Goal: Task Accomplishment & Management: Manage account settings

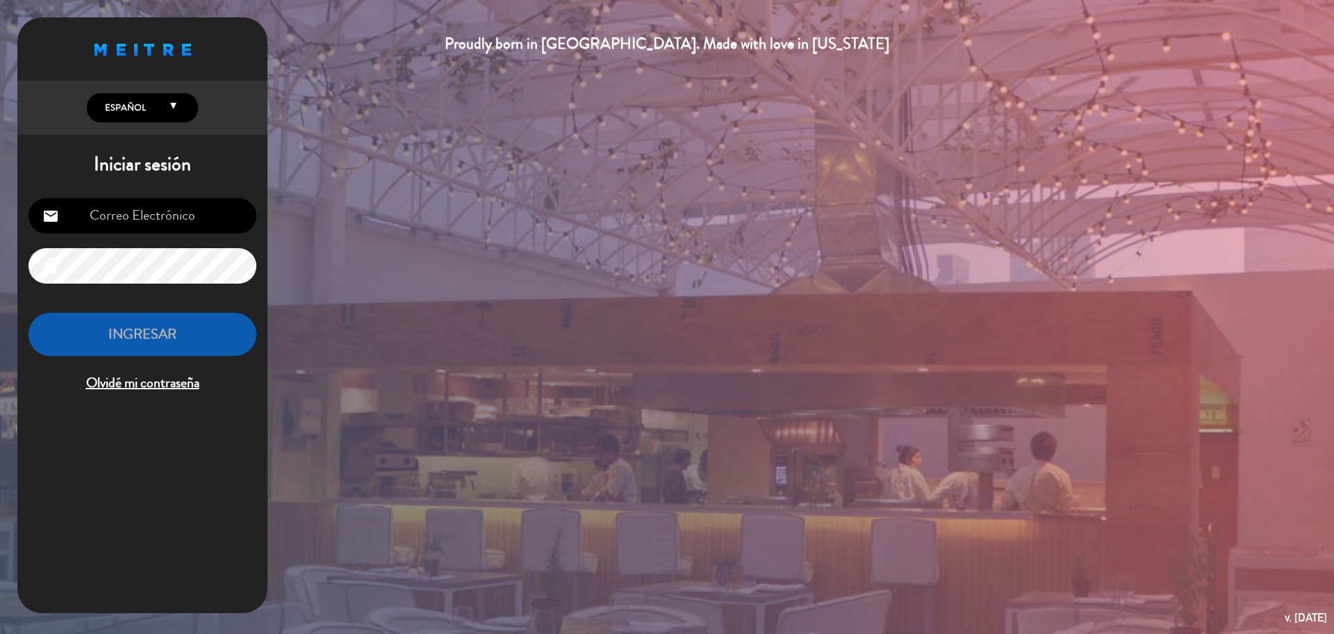
type input "[EMAIL_ADDRESS][PERSON_NAME][DOMAIN_NAME]"
click at [171, 322] on button "INGRESAR" at bounding box center [142, 335] width 228 height 44
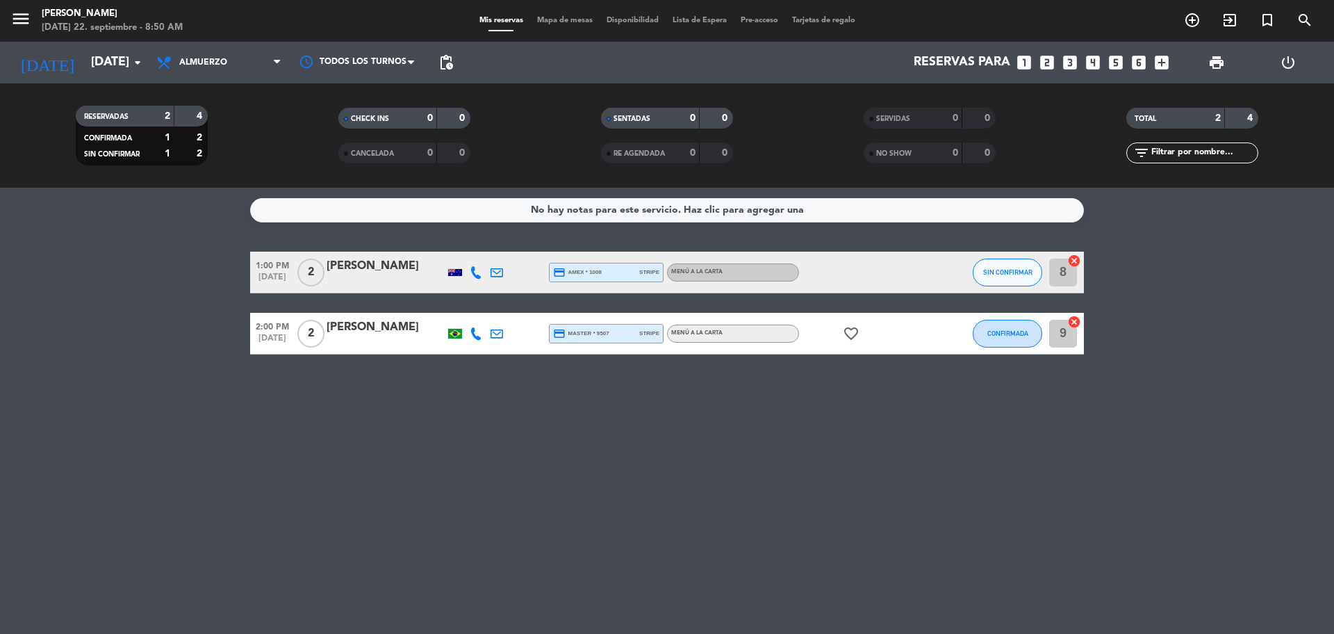
click at [257, 68] on span "Almuerzo" at bounding box center [218, 62] width 139 height 31
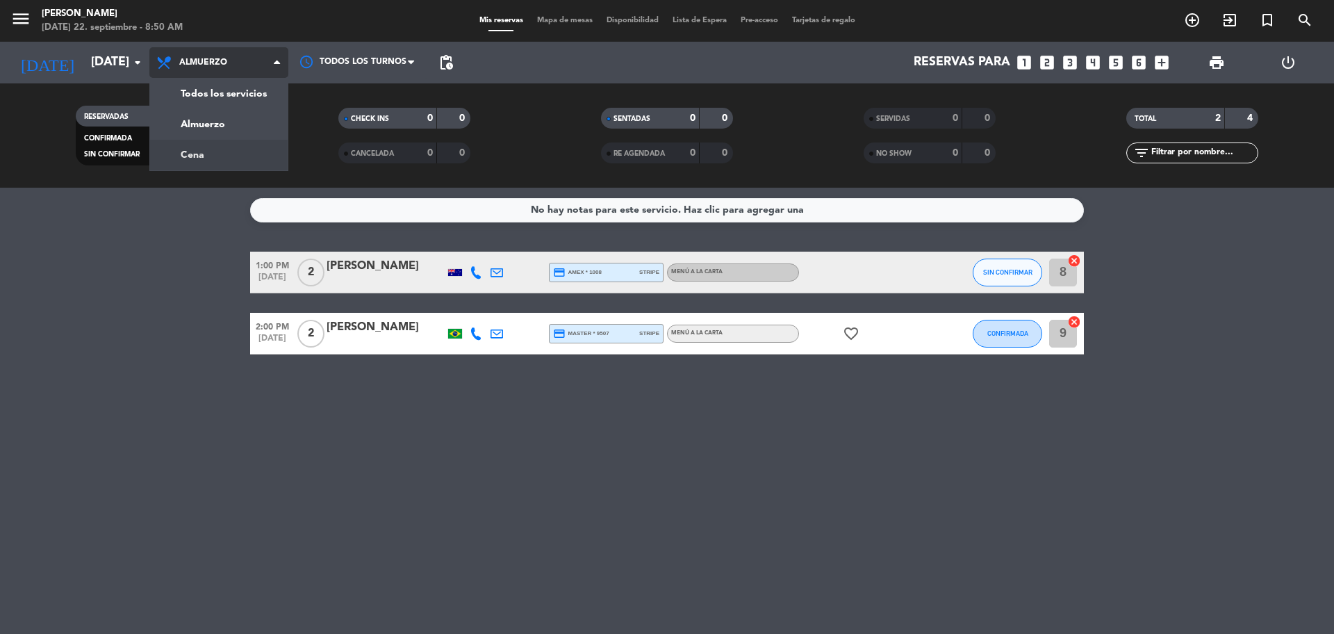
click at [252, 158] on div "menu [PERSON_NAME] [DATE] 22. septiembre - 8:50 AM Mis reservas Mapa de mesas D…" at bounding box center [667, 94] width 1334 height 188
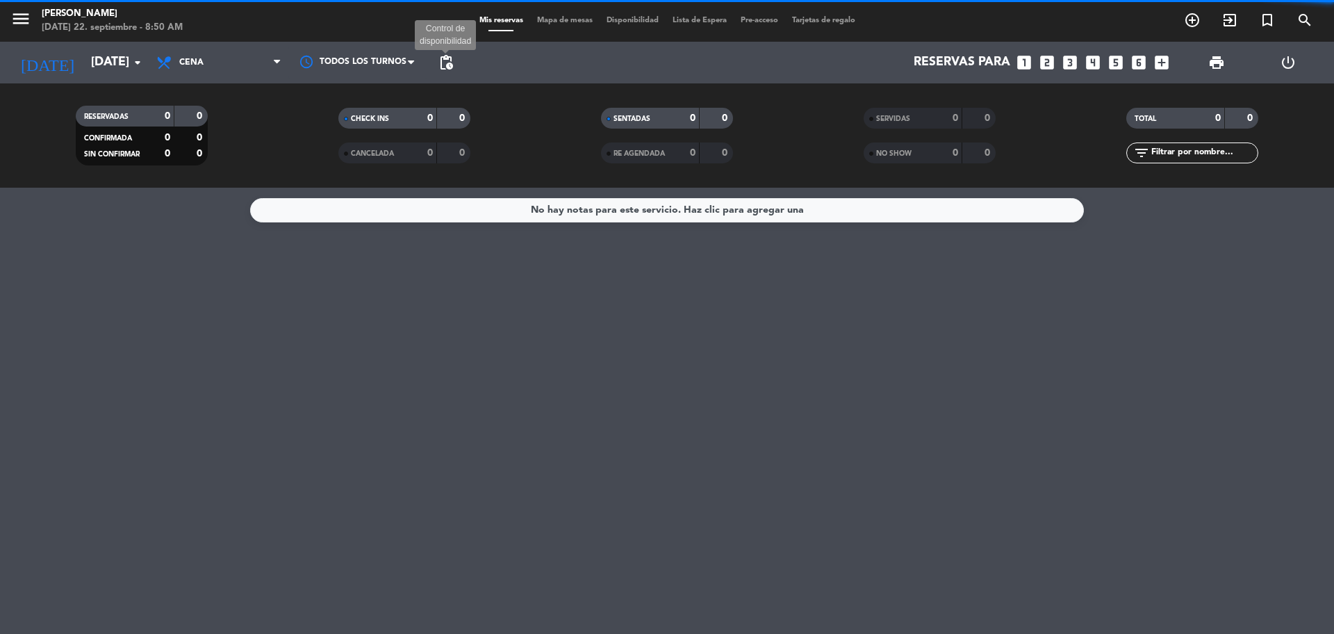
click at [443, 60] on span "pending_actions" at bounding box center [446, 62] width 17 height 17
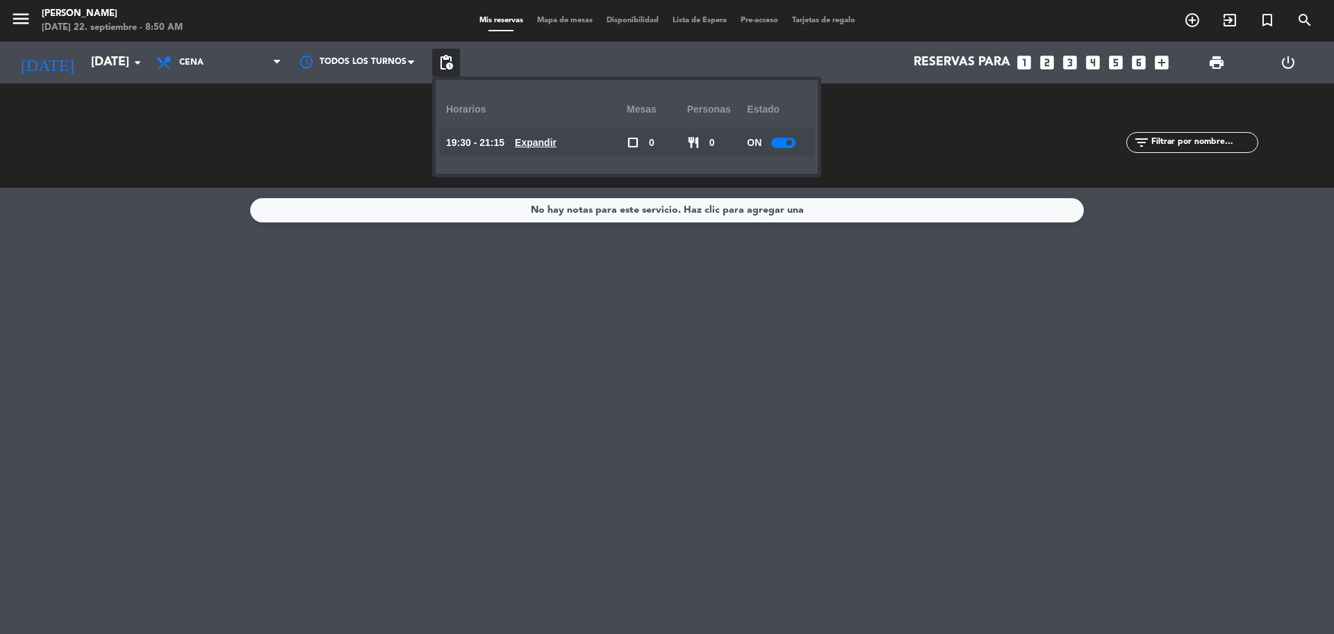
click at [792, 147] on div at bounding box center [783, 143] width 24 height 10
click at [283, 116] on div "CHECK INS 0 0 CANCELADA 0 0" at bounding box center [404, 135] width 263 height 76
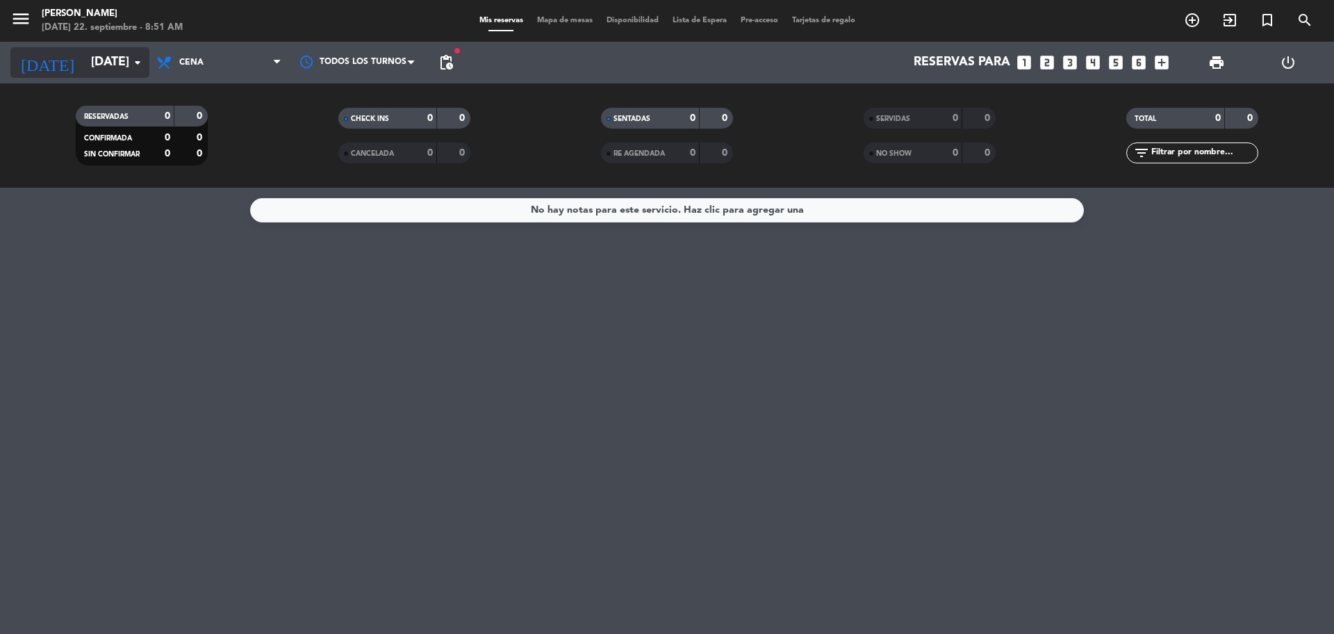
click at [106, 56] on input "[DATE]" at bounding box center [164, 63] width 161 height 28
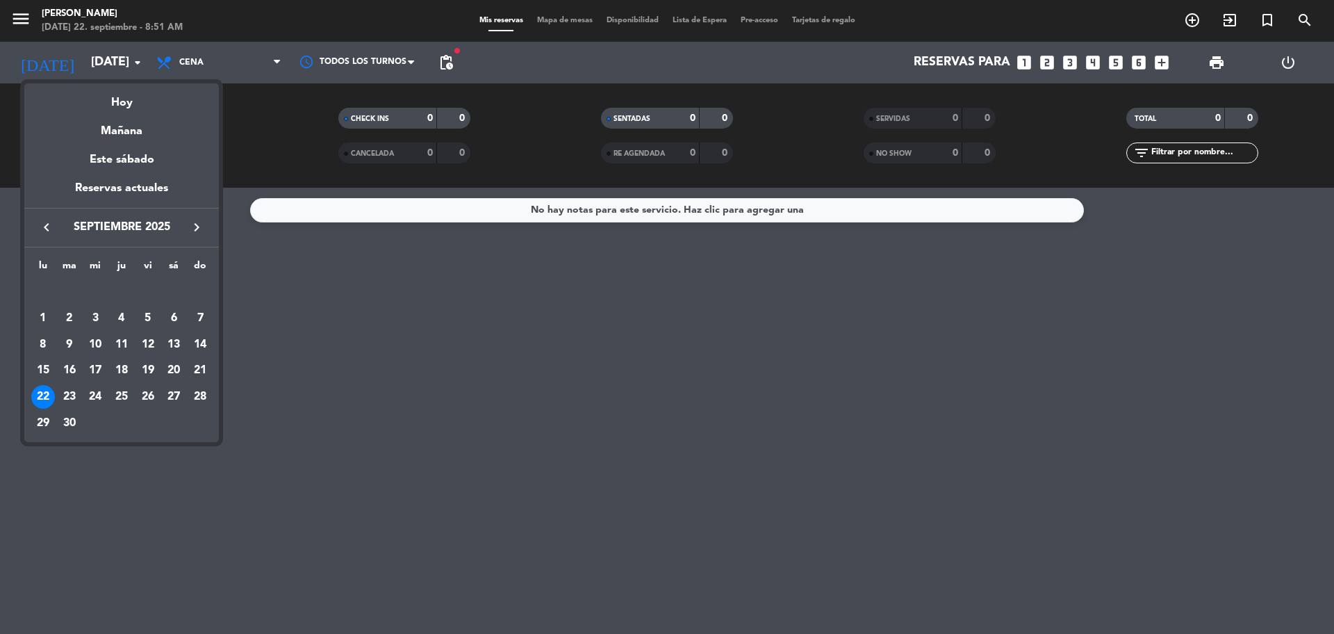
click at [187, 74] on div at bounding box center [667, 317] width 1334 height 634
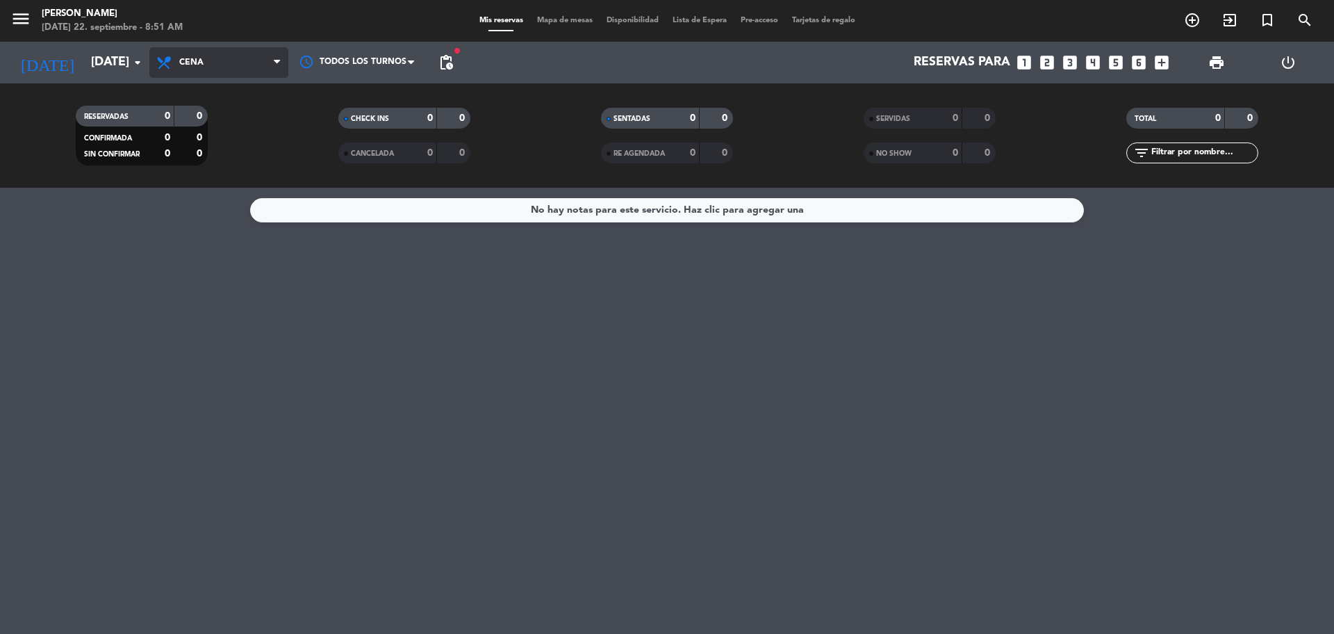
click at [197, 65] on span "Cena" at bounding box center [191, 63] width 24 height 10
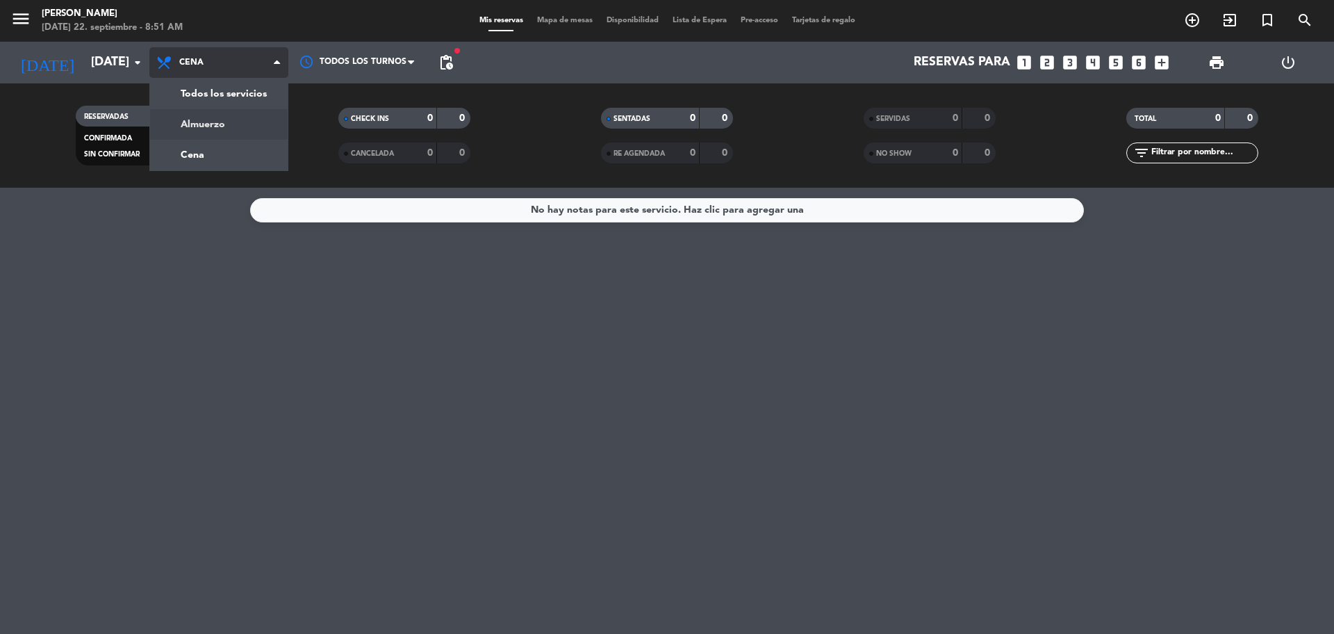
click at [220, 120] on div "menu [PERSON_NAME] [DATE] 22. septiembre - 8:51 AM Mis reservas Mapa de mesas D…" at bounding box center [667, 94] width 1334 height 188
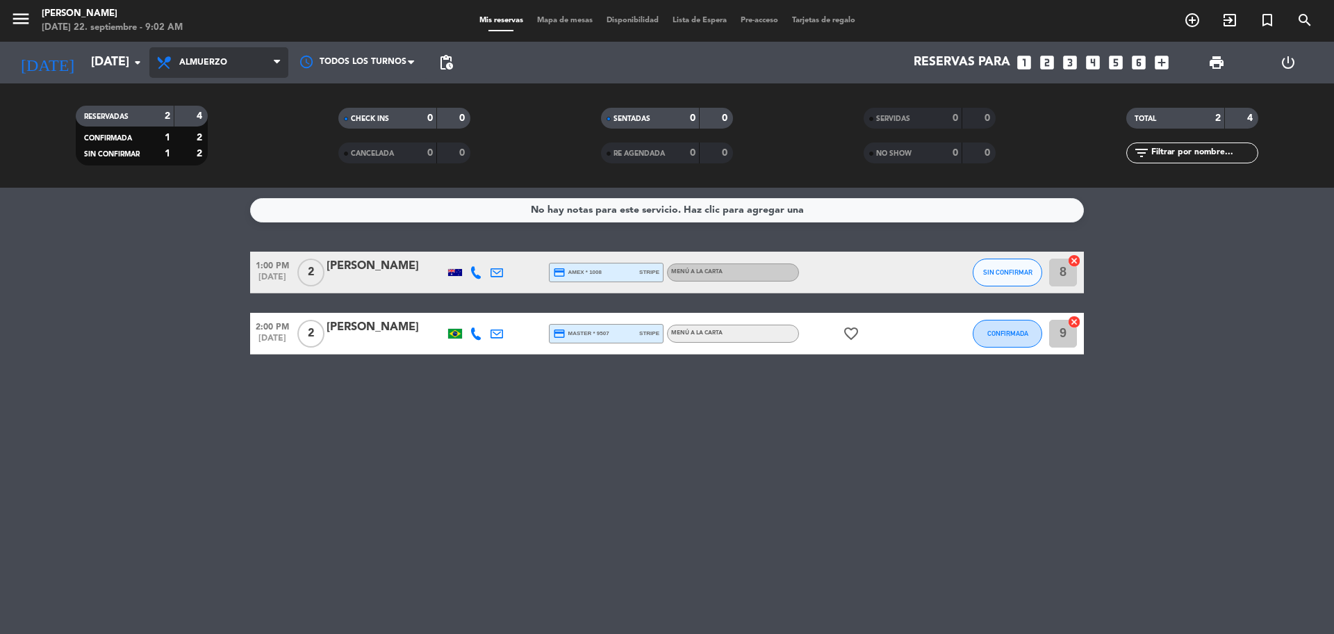
click at [215, 61] on span "Almuerzo" at bounding box center [203, 63] width 48 height 10
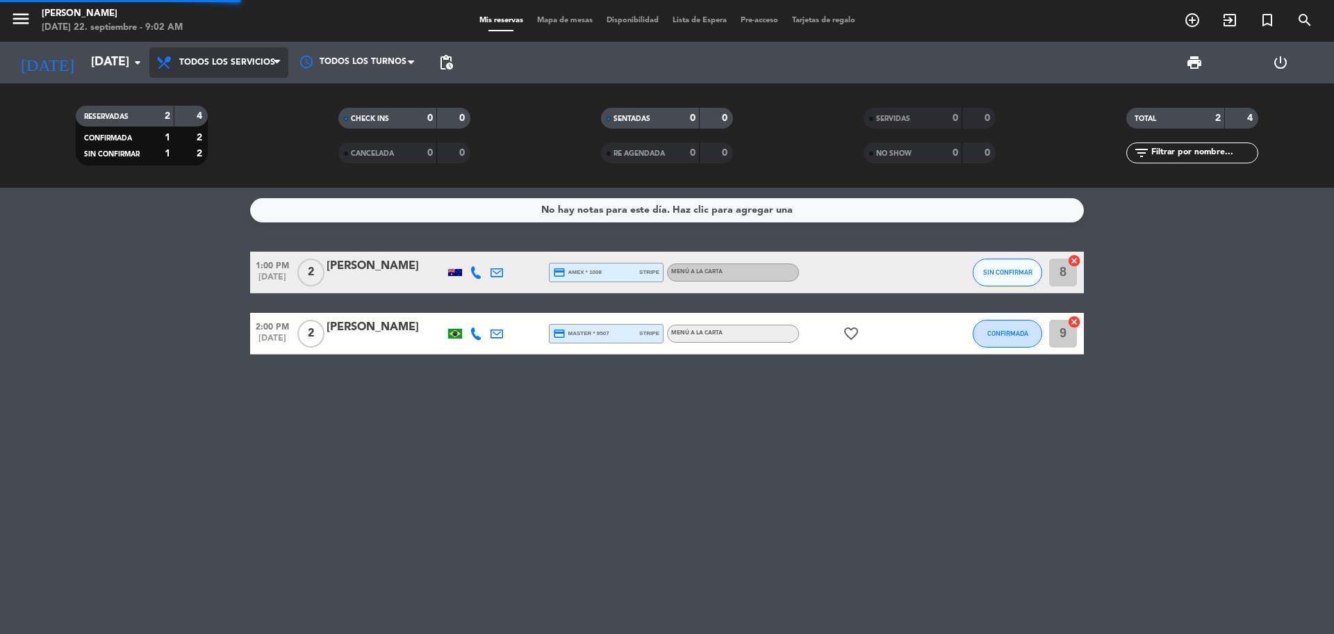
click at [223, 93] on div "menu [PERSON_NAME] [DATE] 22. septiembre - 9:02 AM Mis reservas Mapa de mesas D…" at bounding box center [667, 94] width 1334 height 188
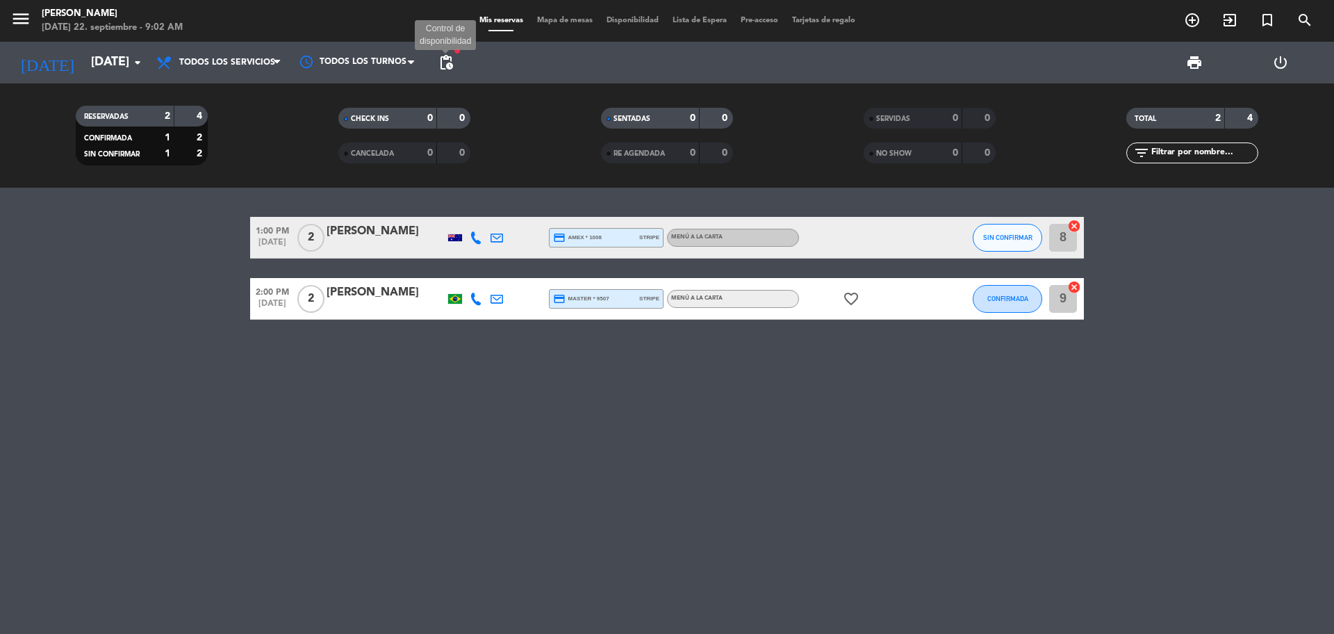
click at [439, 55] on span "pending_actions" at bounding box center [446, 62] width 17 height 17
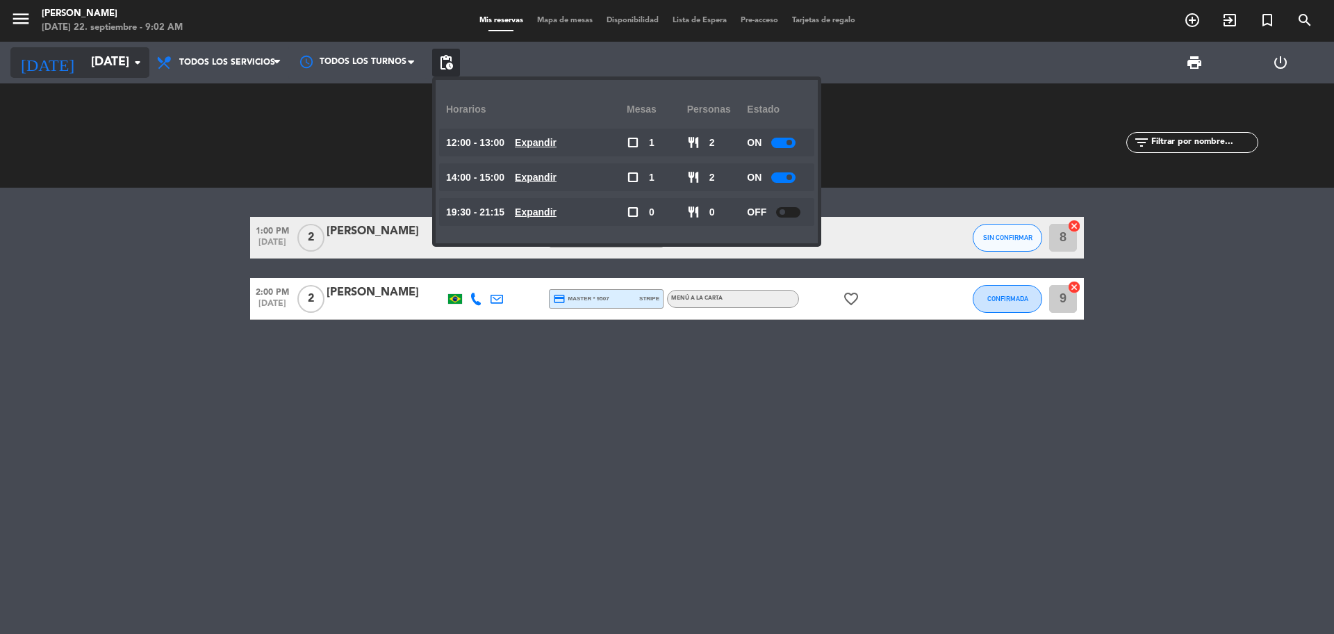
click at [84, 65] on input "[DATE]" at bounding box center [164, 63] width 161 height 28
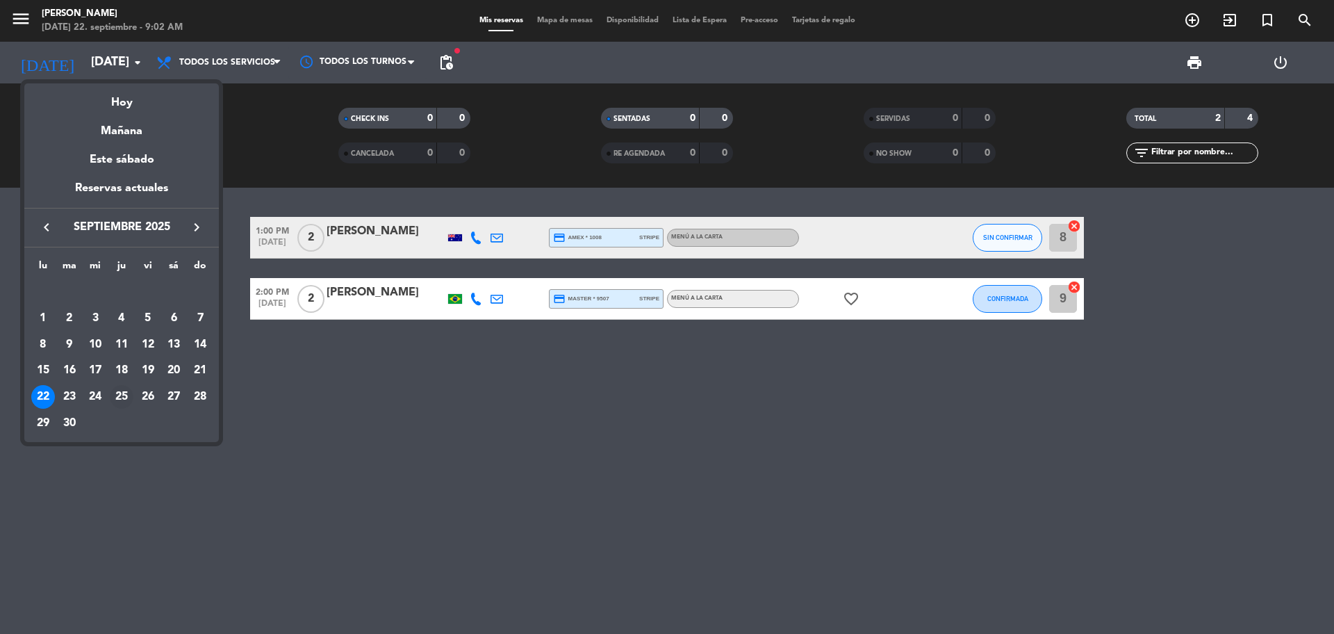
click at [112, 398] on div "25" at bounding box center [122, 397] width 24 height 24
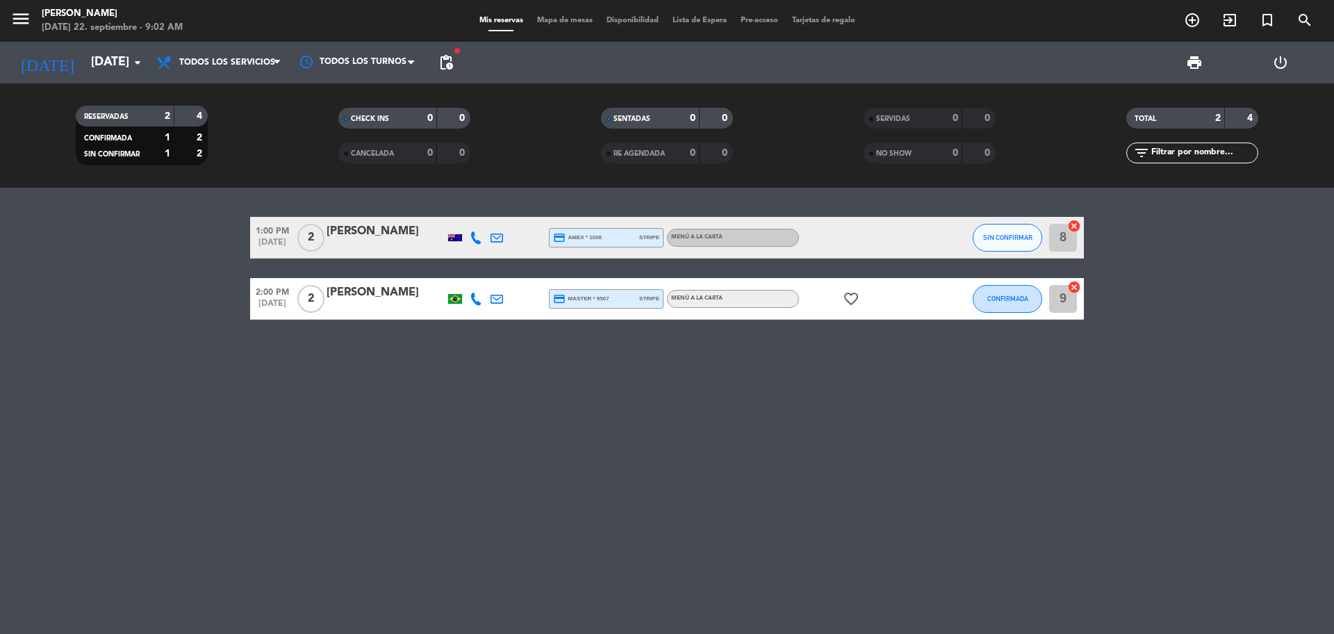
type input "[DEMOGRAPHIC_DATA][DATE]"
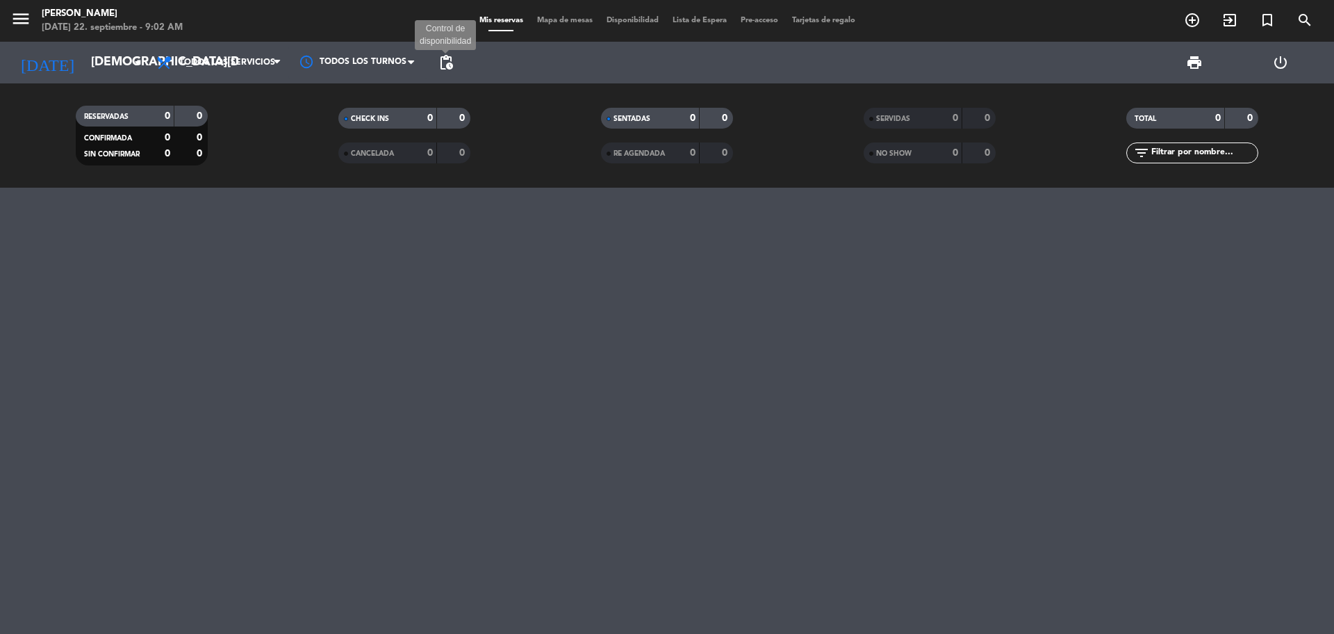
click at [442, 55] on span "pending_actions" at bounding box center [446, 62] width 17 height 17
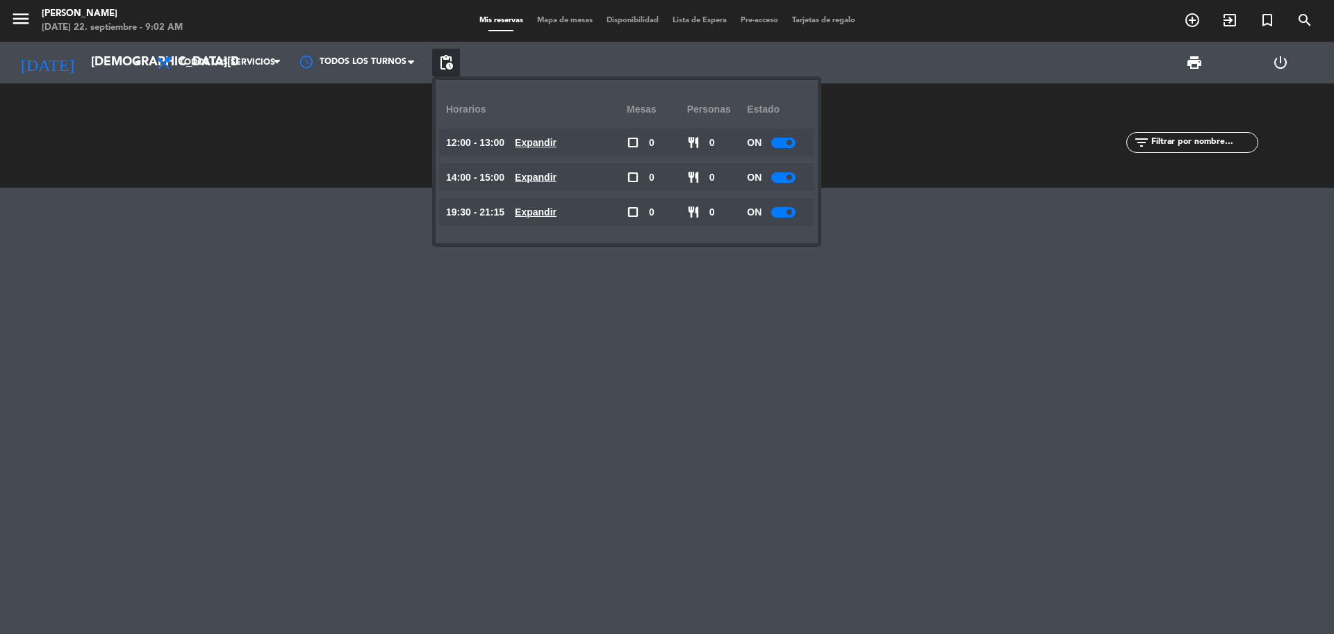
click at [442, 55] on span "pending_actions" at bounding box center [446, 62] width 17 height 17
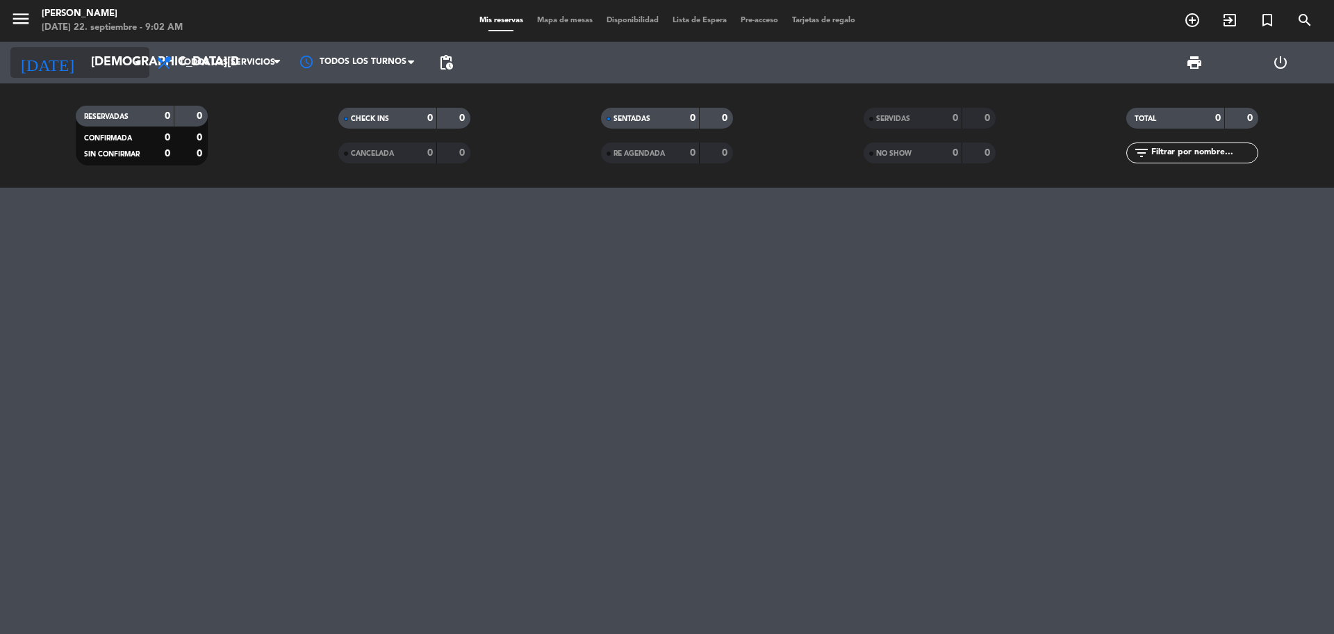
click at [108, 69] on input "[DEMOGRAPHIC_DATA][DATE]" at bounding box center [164, 63] width 161 height 28
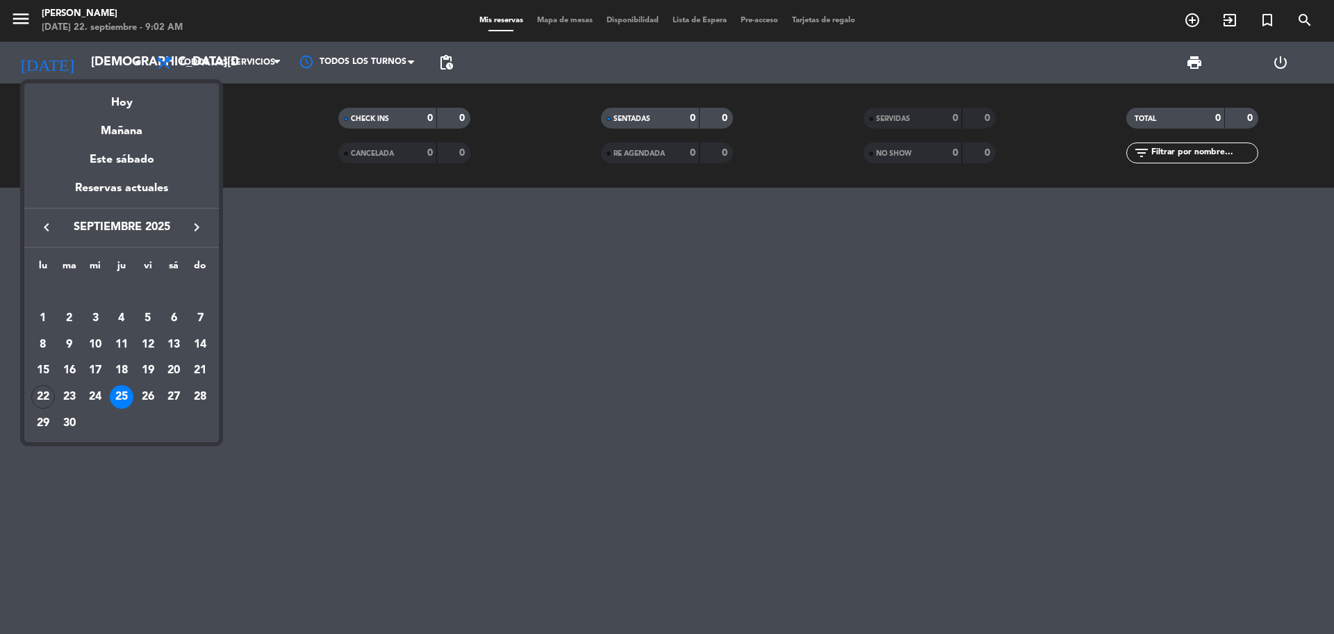
click at [359, 326] on div at bounding box center [667, 317] width 1334 height 634
